Goal: Obtain resource: Obtain resource

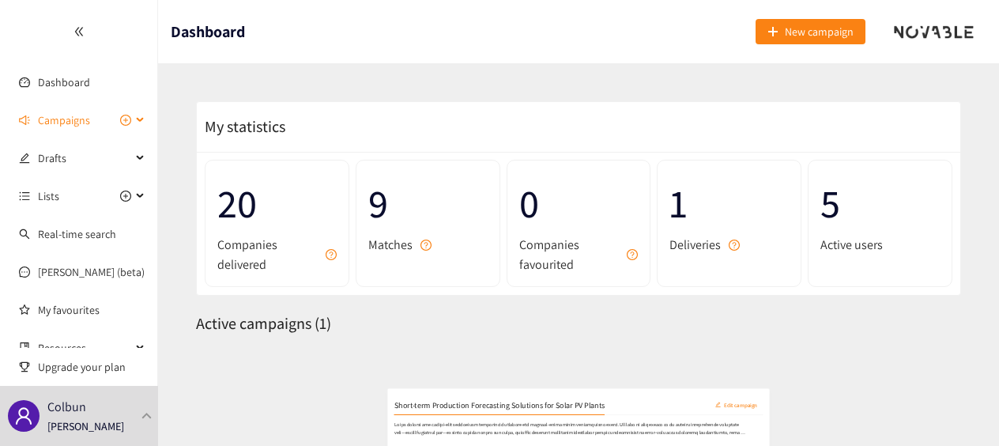
click at [70, 126] on span "Campaigns" at bounding box center [64, 120] width 52 height 32
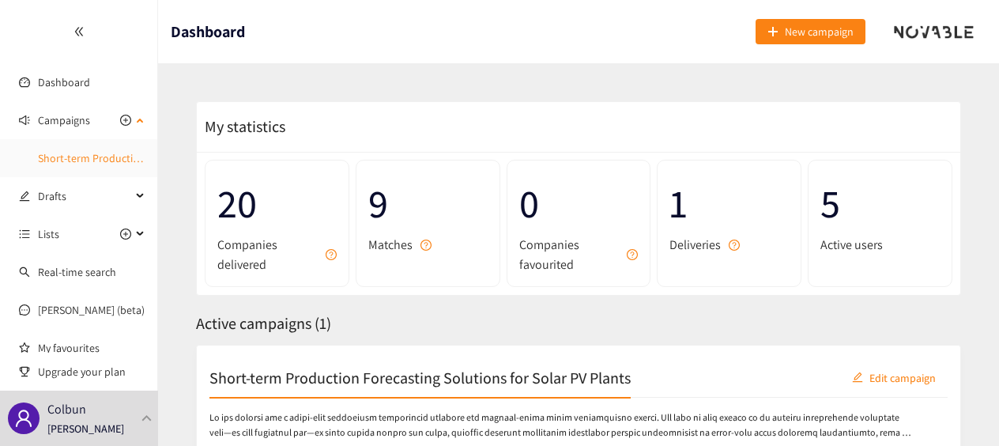
click at [104, 158] on link "Short-term Production Forecasting Solutions for Solar PV Plants" at bounding box center [188, 158] width 301 height 14
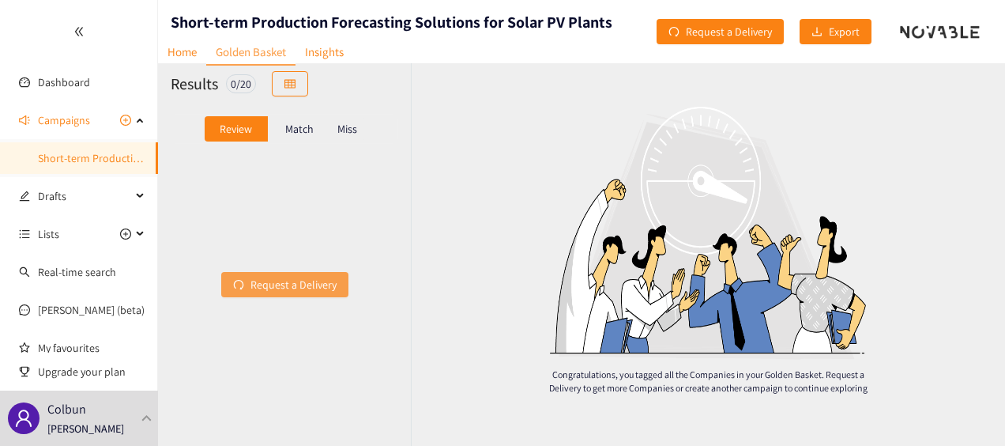
click at [281, 292] on span "Request a Delivery" at bounding box center [294, 284] width 86 height 17
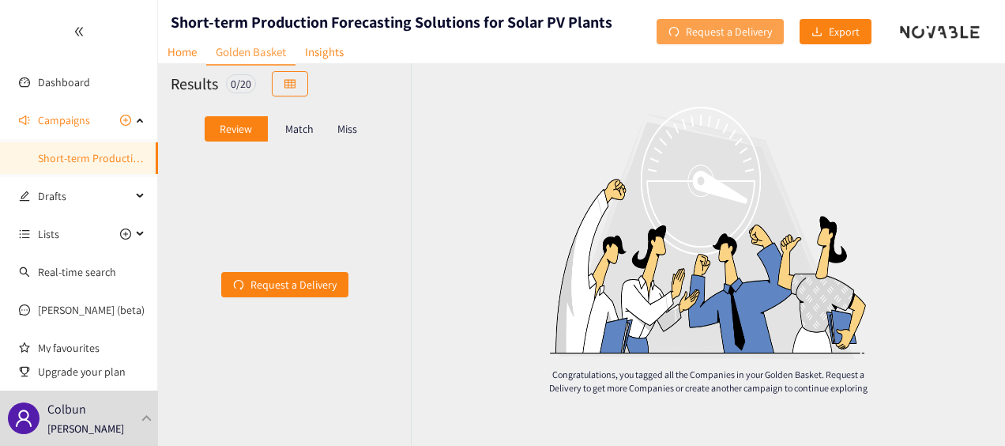
click at [772, 24] on span "Request a Delivery" at bounding box center [729, 31] width 86 height 17
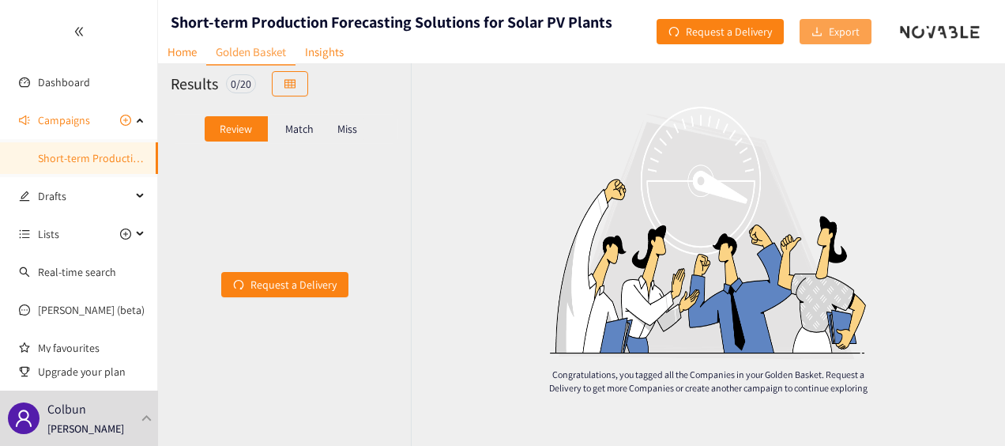
click at [834, 37] on span "Export" at bounding box center [844, 31] width 31 height 17
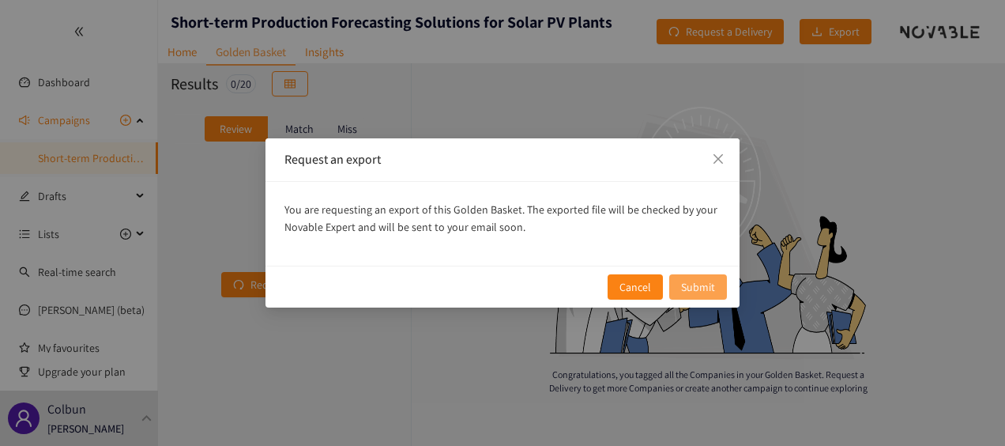
click at [706, 282] on span "Submit" at bounding box center [698, 286] width 34 height 17
